Goal: Go to known website: Access a specific website the user already knows

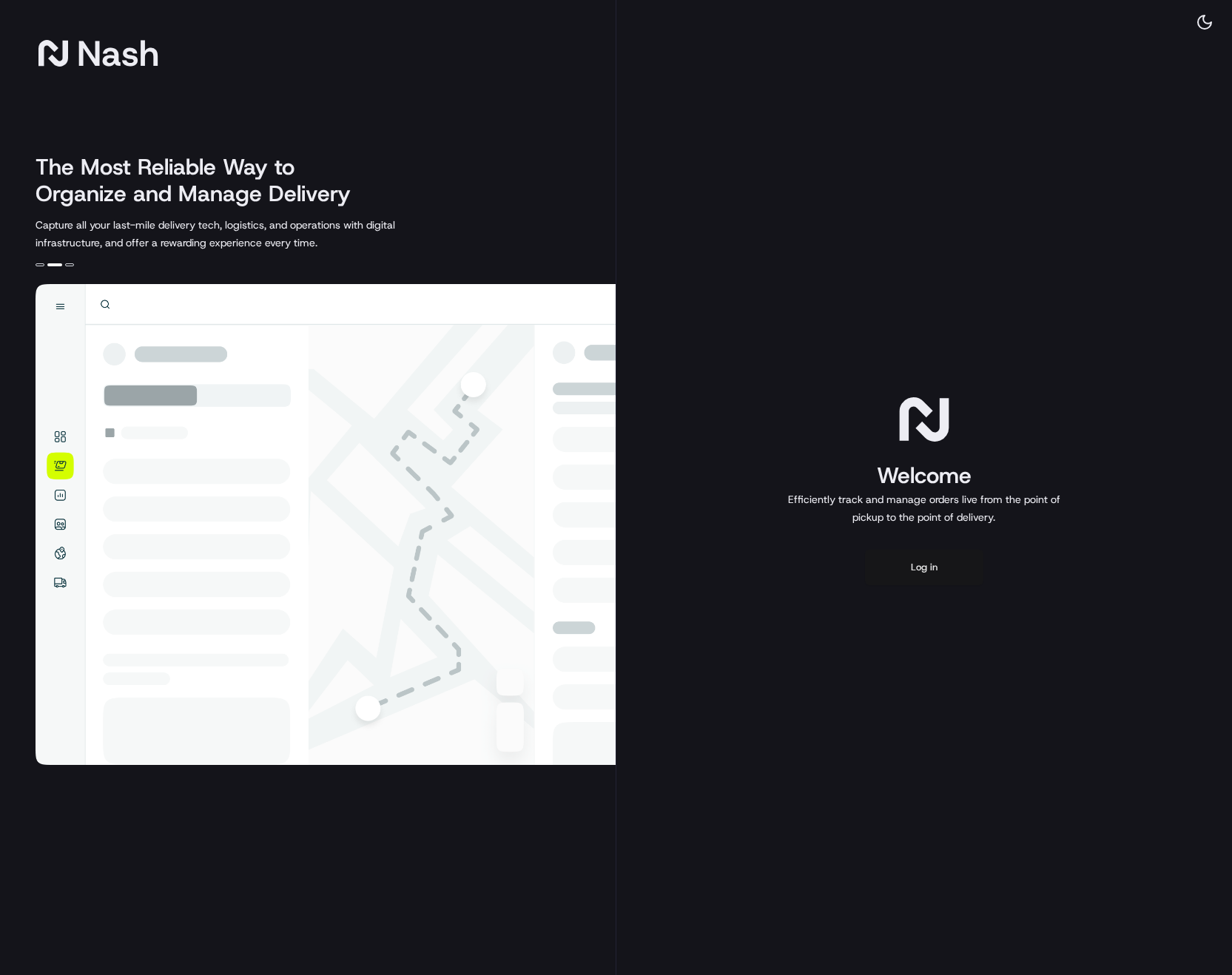
click at [933, 564] on button "Log in" at bounding box center [924, 568] width 118 height 36
